Goal: Task Accomplishment & Management: Use online tool/utility

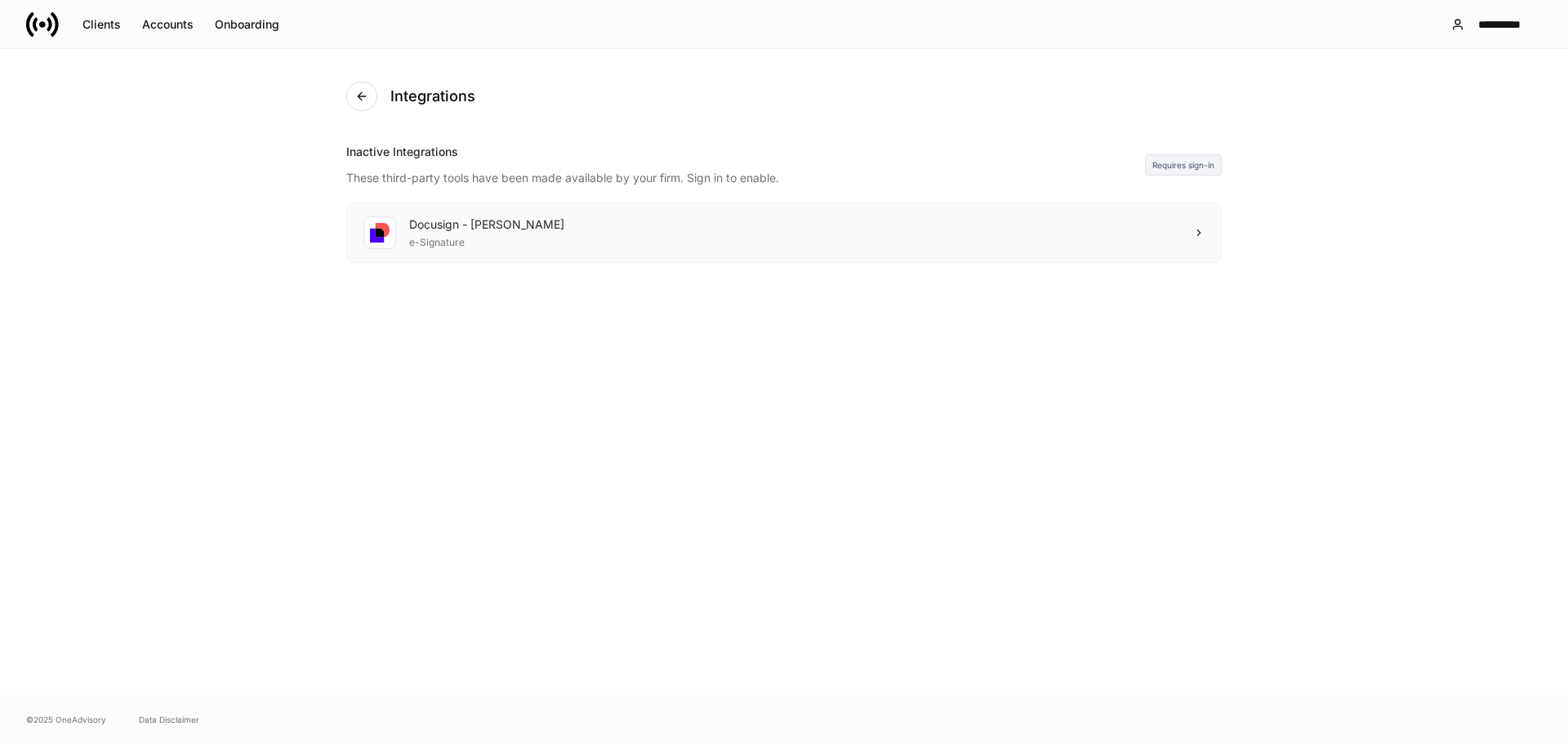
click at [1178, 239] on div "Docusign - [PERSON_NAME] e-Signature" at bounding box center [784, 233] width 874 height 59
